Goal: Navigation & Orientation: Find specific page/section

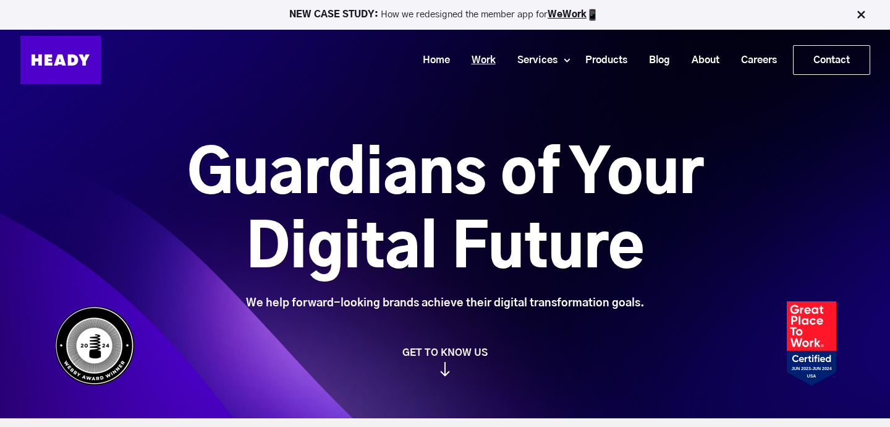
click at [476, 54] on link "Work" at bounding box center [479, 60] width 46 height 23
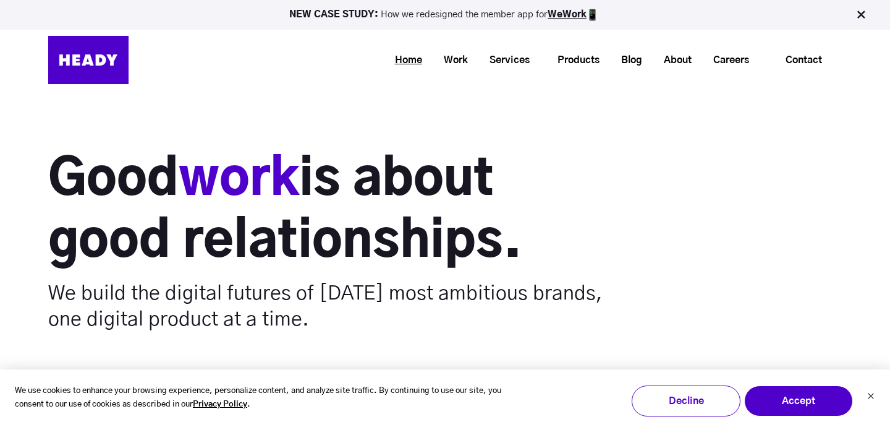
click at [391, 62] on link "Home" at bounding box center [404, 60] width 49 height 23
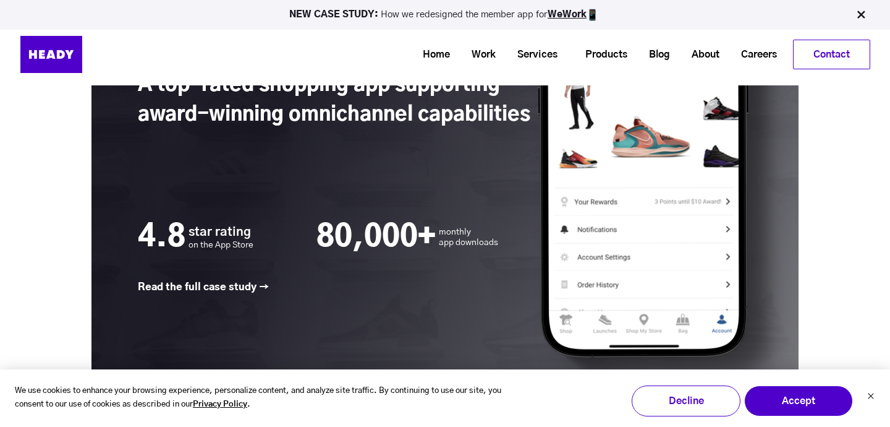
scroll to position [1760, 0]
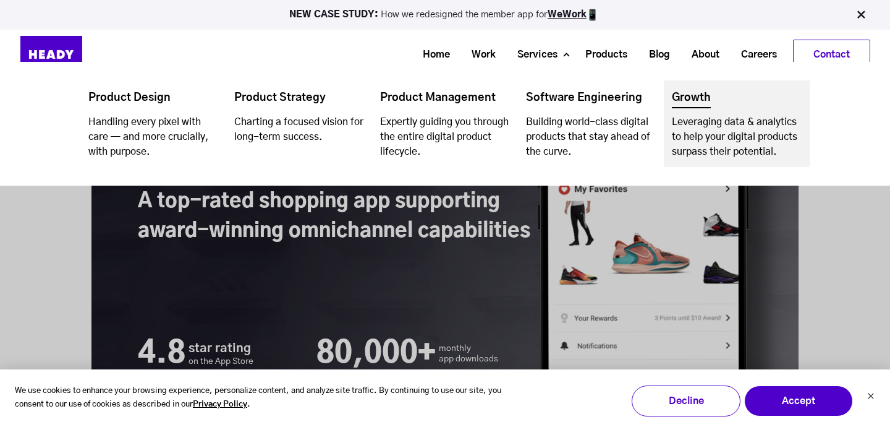
click at [676, 98] on link "Navigation Menu" at bounding box center [737, 123] width 146 height 87
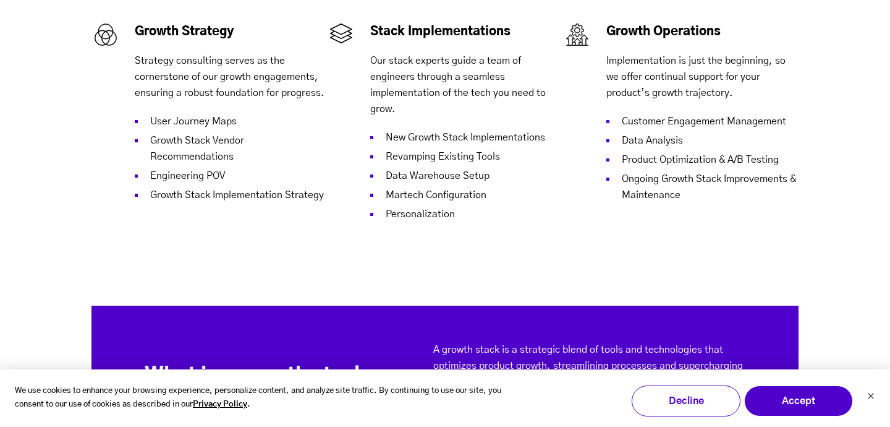
scroll to position [832, 0]
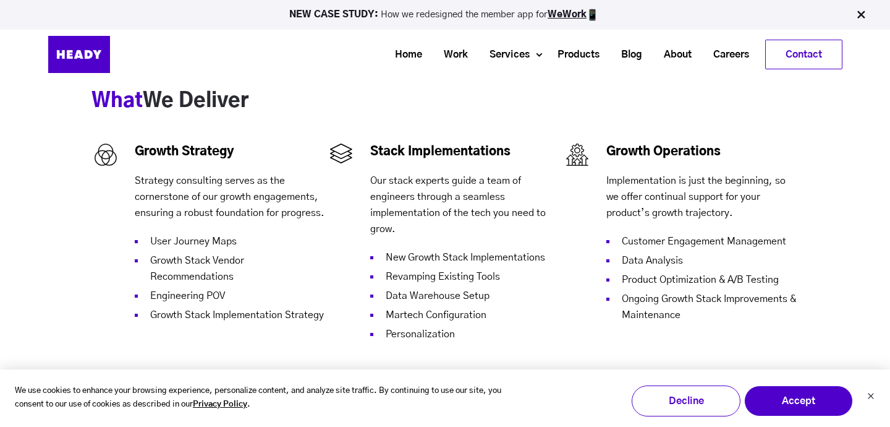
click at [861, 9] on img at bounding box center [861, 15] width 12 height 12
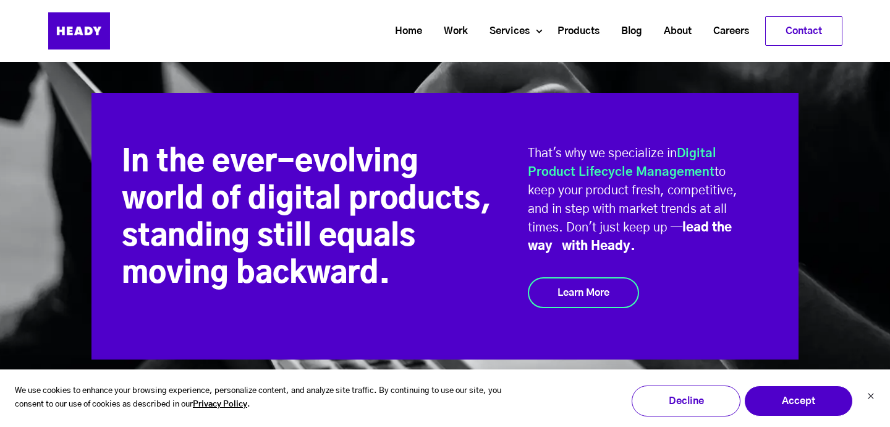
scroll to position [2316, 0]
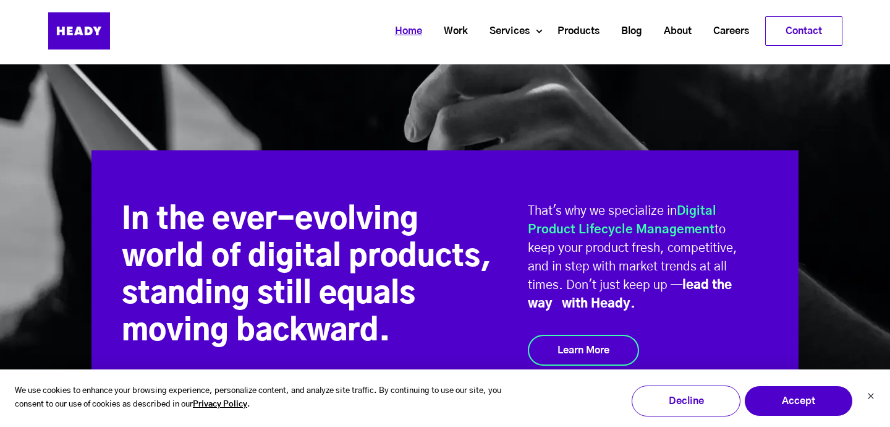
click at [400, 29] on link "Home" at bounding box center [404, 31] width 49 height 23
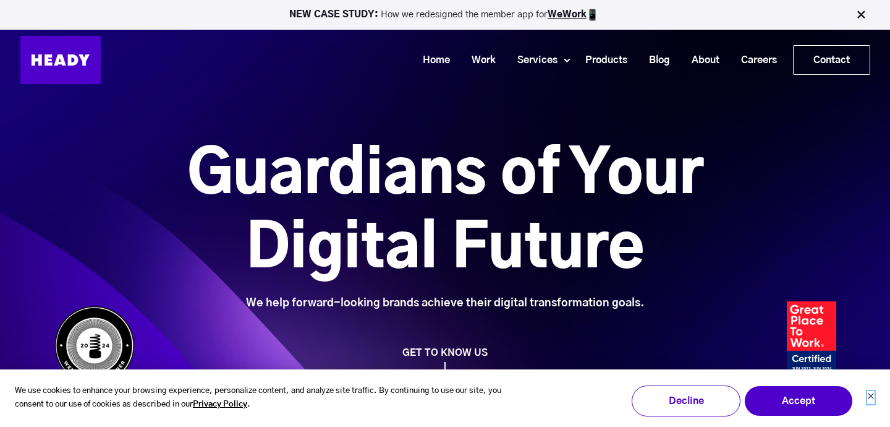
click at [869, 399] on icon "Dismiss cookie banner" at bounding box center [871, 395] width 7 height 7
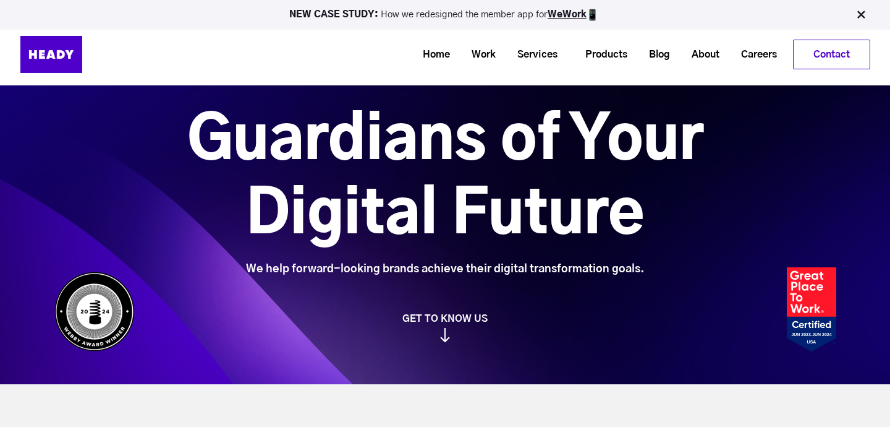
scroll to position [35, 0]
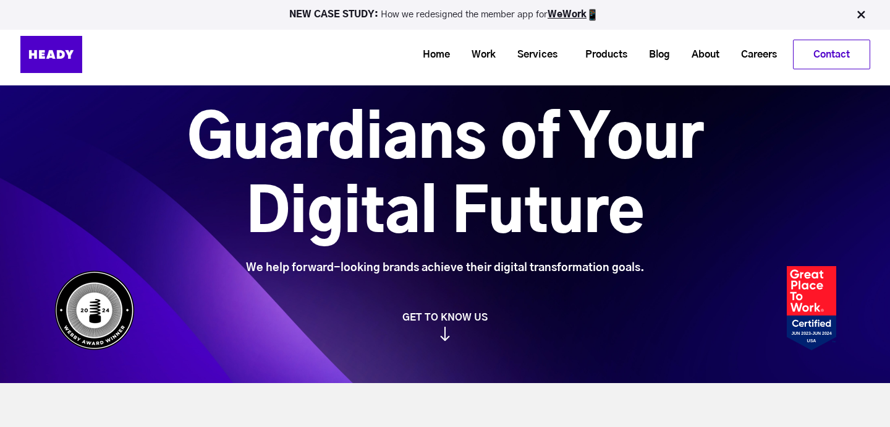
click at [864, 16] on img at bounding box center [861, 15] width 12 height 12
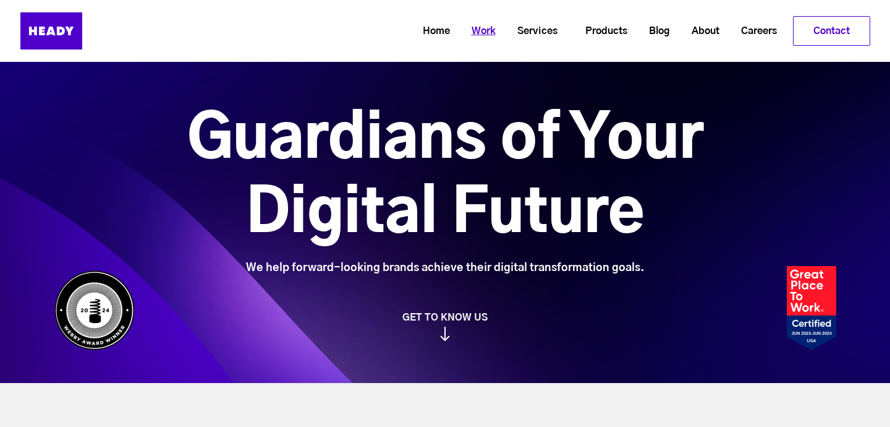
click at [480, 34] on link "Work" at bounding box center [479, 31] width 46 height 23
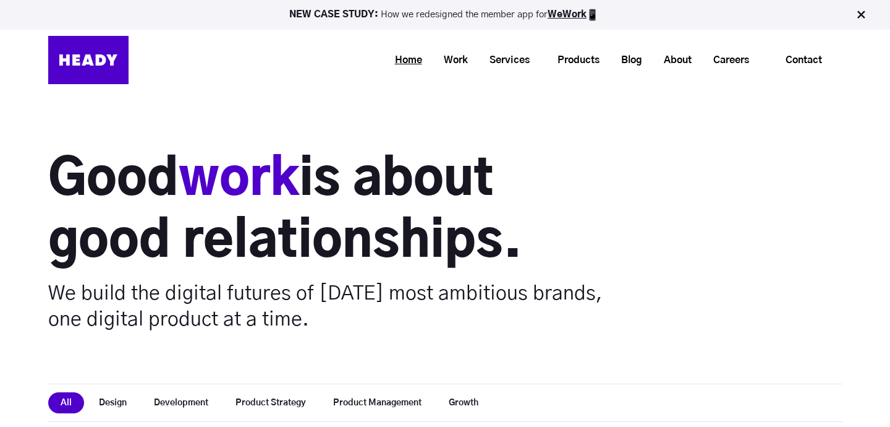
click at [399, 62] on link "Home" at bounding box center [404, 60] width 49 height 23
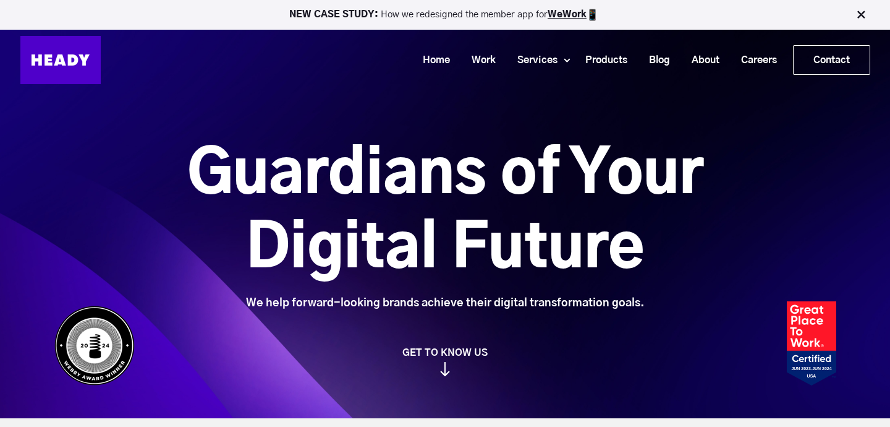
click at [862, 17] on img at bounding box center [861, 15] width 12 height 12
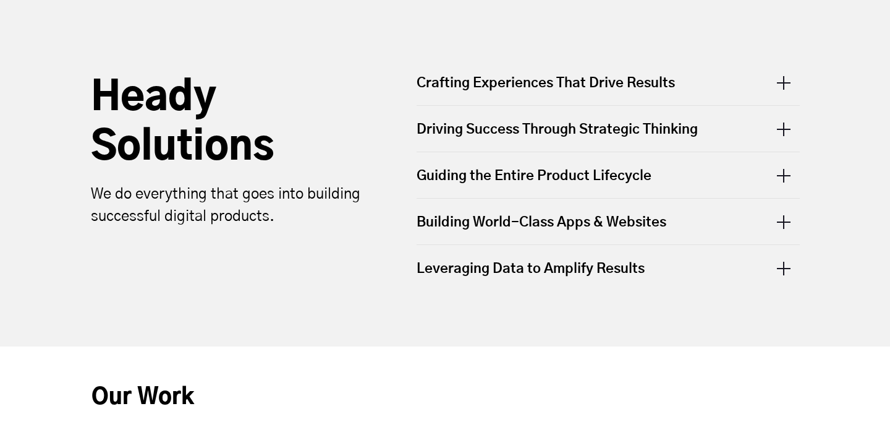
scroll to position [440, 0]
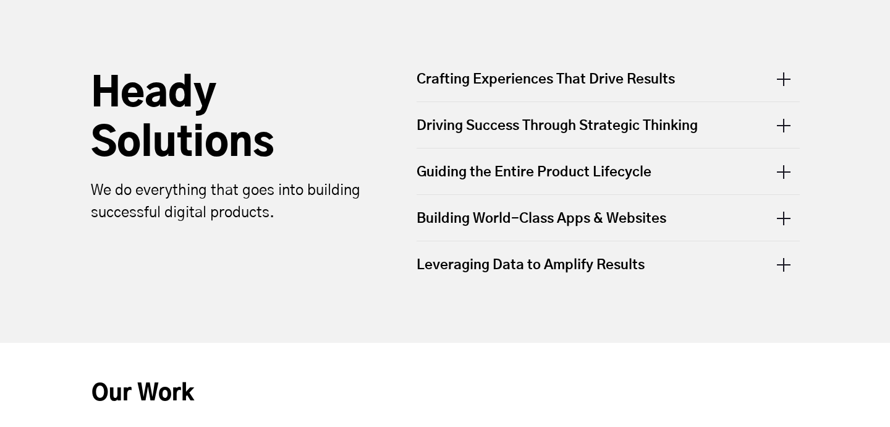
click at [780, 78] on div "Crafting Experiences That Drive Results" at bounding box center [608, 86] width 383 height 32
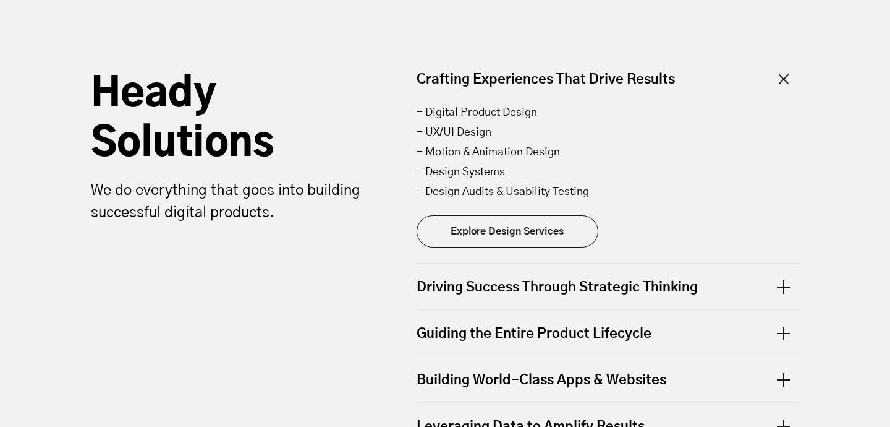
click at [780, 78] on div "Crafting Experiences That Drive Results" at bounding box center [608, 86] width 383 height 32
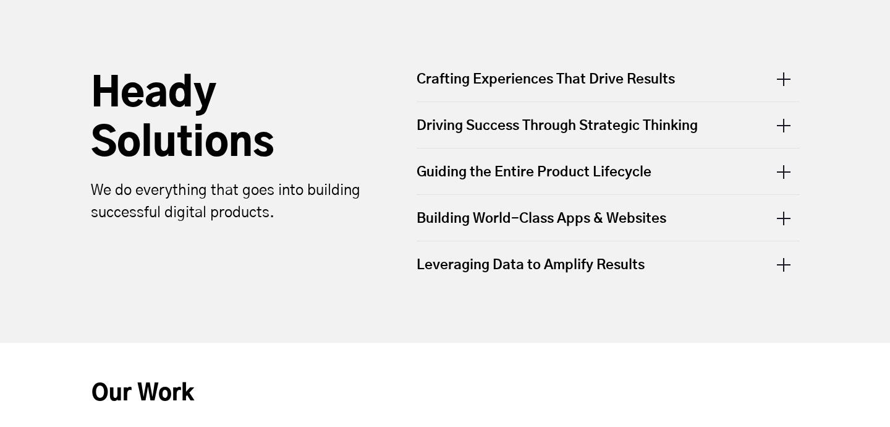
click at [727, 131] on div "Driving Success Through Strategic Thinking" at bounding box center [608, 125] width 383 height 46
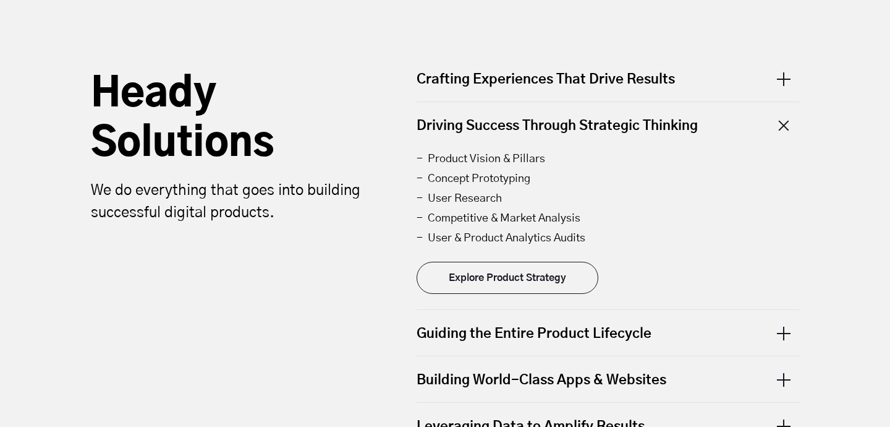
click at [727, 131] on div "Driving Success Through Strategic Thinking" at bounding box center [608, 125] width 383 height 46
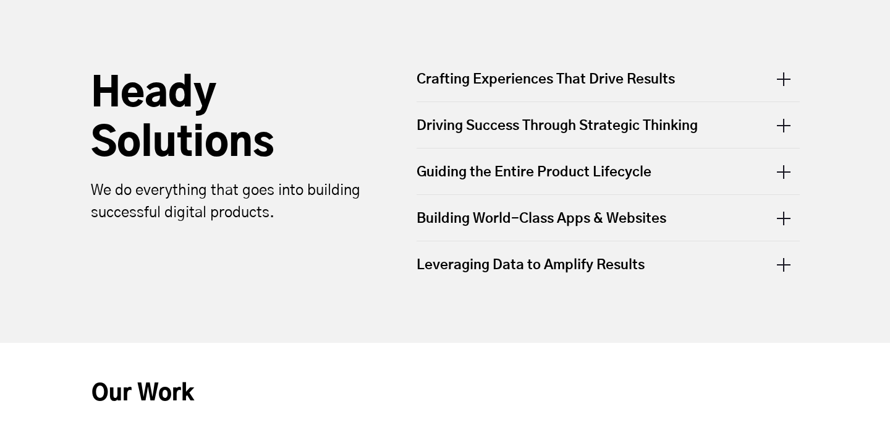
click at [717, 79] on div "Crafting Experiences That Drive Results" at bounding box center [608, 86] width 383 height 32
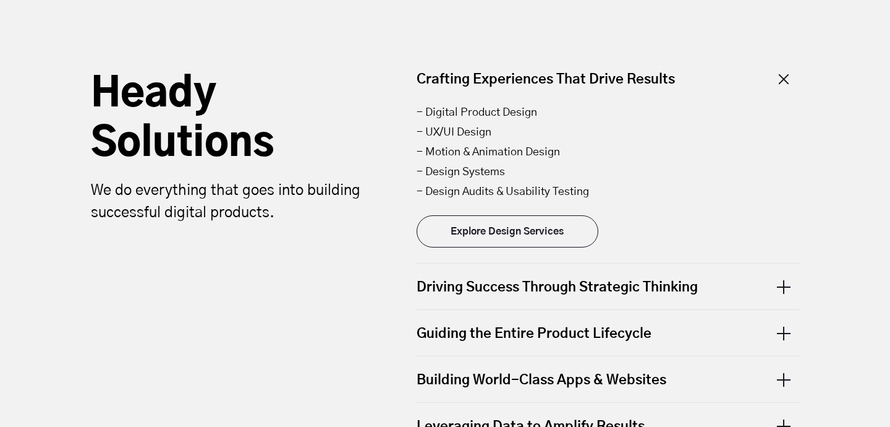
click at [716, 79] on div "Crafting Experiences That Drive Results" at bounding box center [608, 86] width 383 height 32
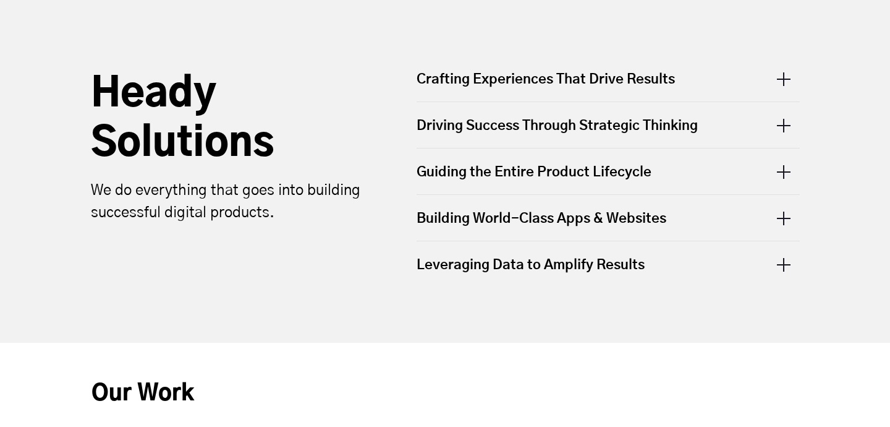
click at [715, 173] on div "Guiding the Entire Product Lifecycle" at bounding box center [608, 171] width 383 height 46
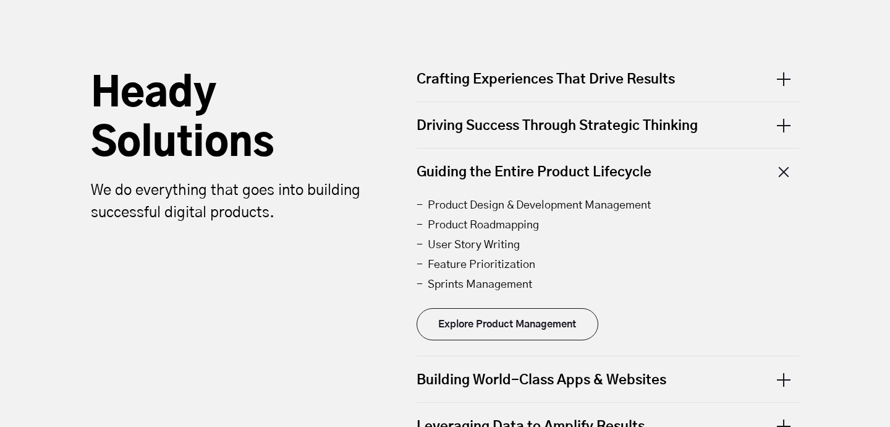
click at [714, 173] on div "Guiding the Entire Product Lifecycle" at bounding box center [608, 171] width 383 height 46
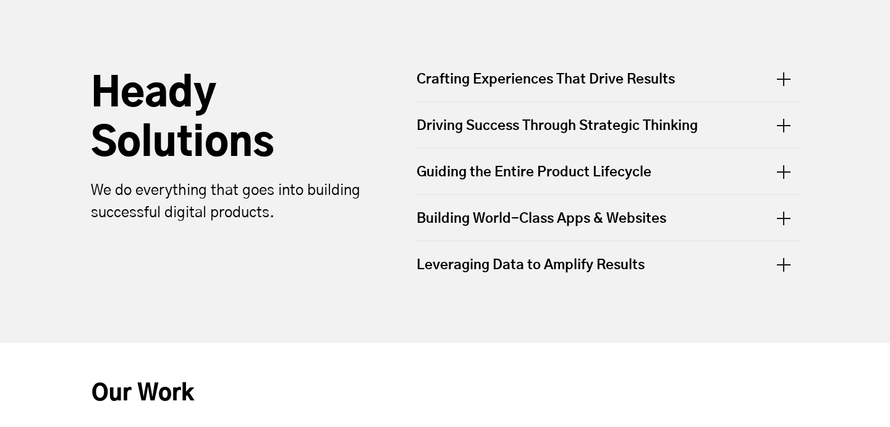
click at [712, 122] on div "Driving Success Through Strategic Thinking" at bounding box center [608, 125] width 383 height 46
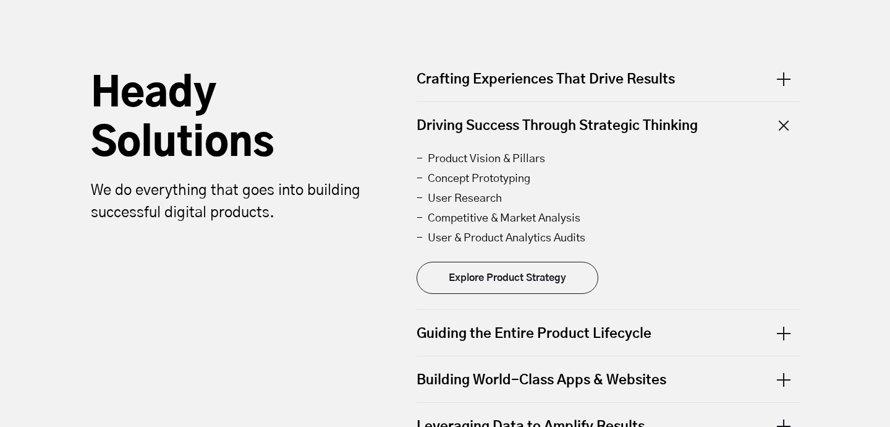
click at [713, 121] on div "Driving Success Through Strategic Thinking" at bounding box center [608, 125] width 383 height 46
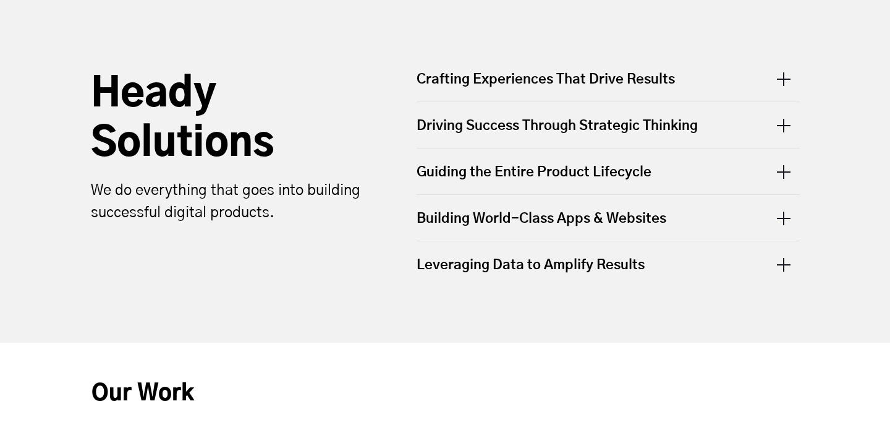
click at [630, 223] on div "Building World-Class Apps & Websites" at bounding box center [608, 218] width 383 height 46
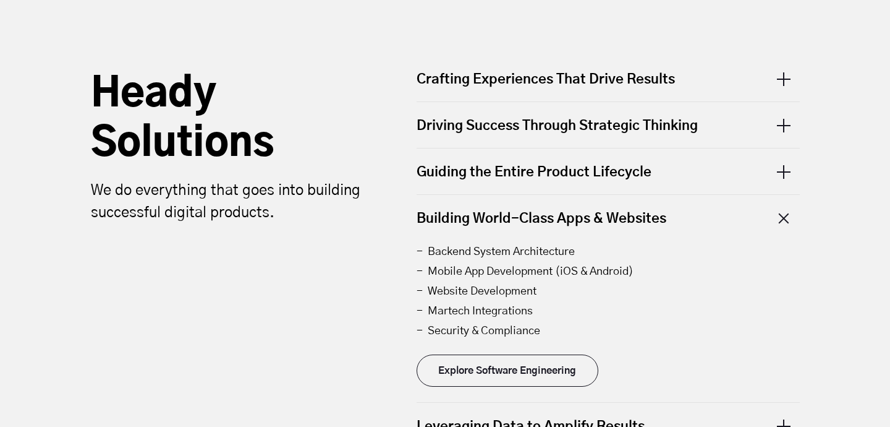
click at [630, 223] on div "Building World-Class Apps & Websites" at bounding box center [608, 218] width 383 height 46
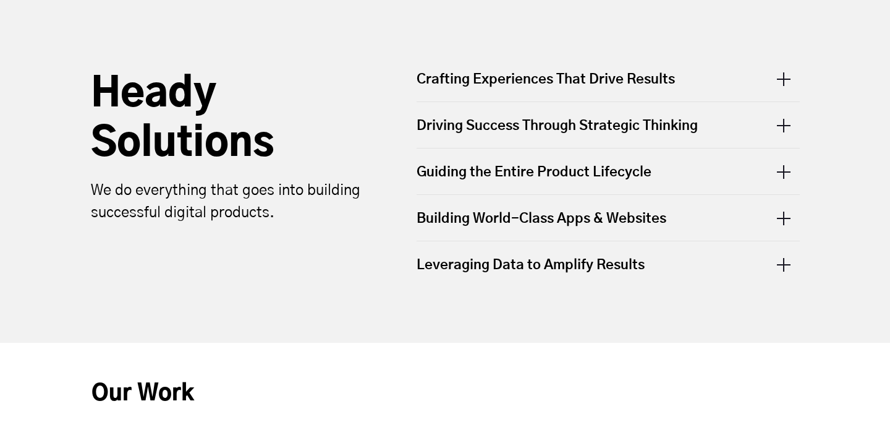
click at [335, 111] on h2 "Heady Solutions" at bounding box center [230, 119] width 278 height 99
click at [785, 81] on div "Crafting Experiences That Drive Results" at bounding box center [608, 86] width 383 height 32
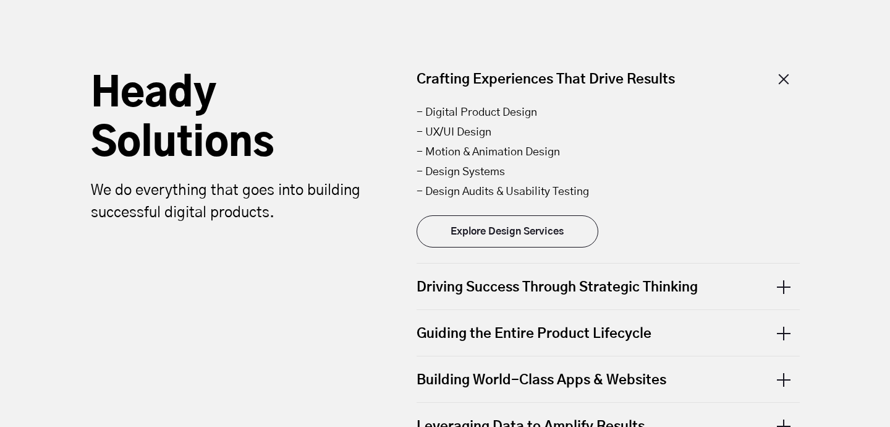
click at [513, 239] on link "Explore Design Services" at bounding box center [508, 231] width 182 height 32
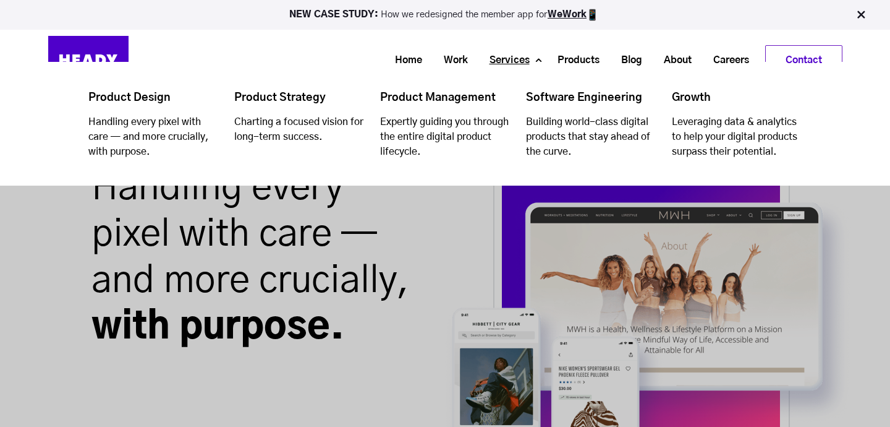
click at [511, 63] on link "Services" at bounding box center [505, 60] width 62 height 23
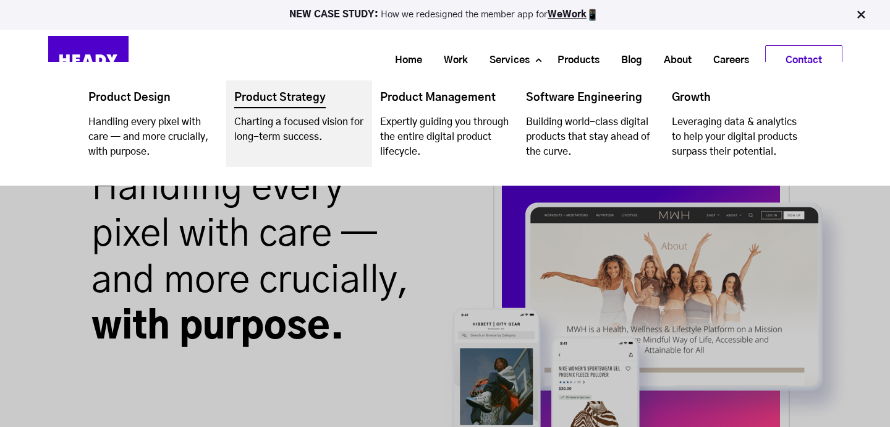
click at [303, 100] on link "Navigation Menu" at bounding box center [299, 123] width 146 height 87
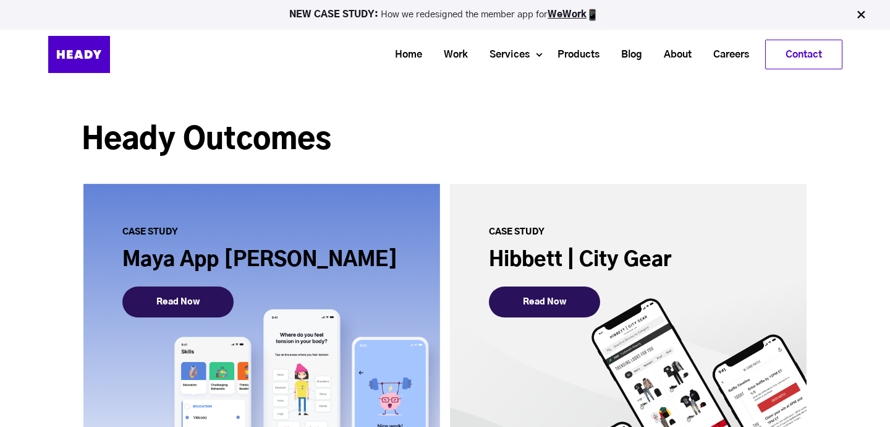
scroll to position [2593, 0]
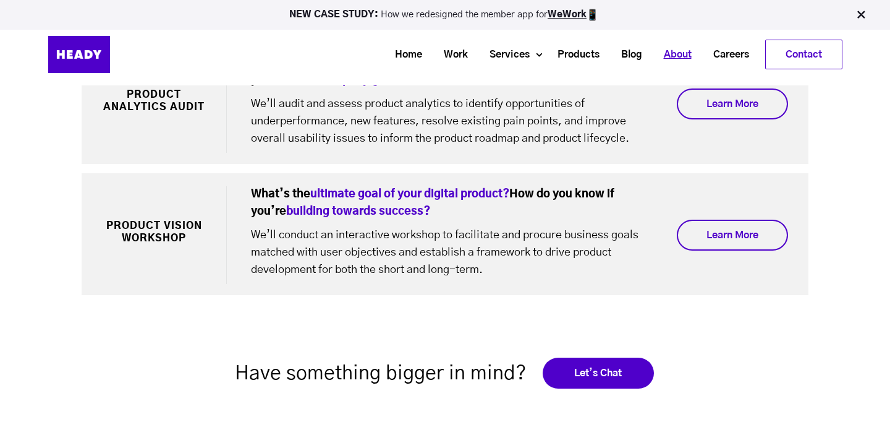
click at [680, 45] on link "About" at bounding box center [673, 54] width 49 height 23
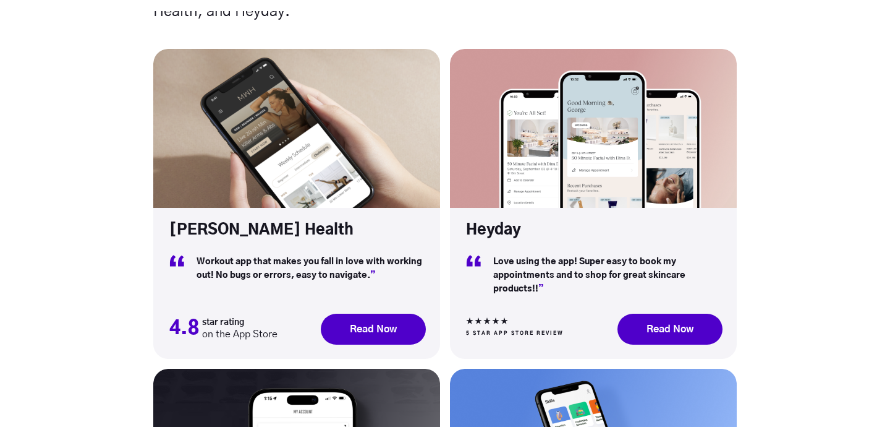
scroll to position [3774, 0]
